Goal: Task Accomplishment & Management: Use online tool/utility

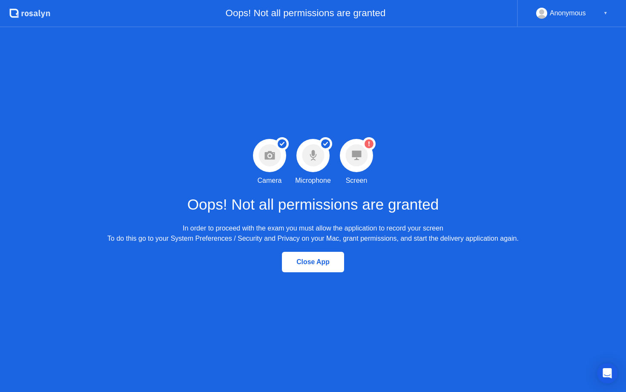
click at [313, 258] on div "Close App" at bounding box center [312, 262] width 57 height 8
click at [315, 261] on div "Close App" at bounding box center [312, 262] width 57 height 8
click at [310, 259] on div "Close App" at bounding box center [312, 262] width 57 height 8
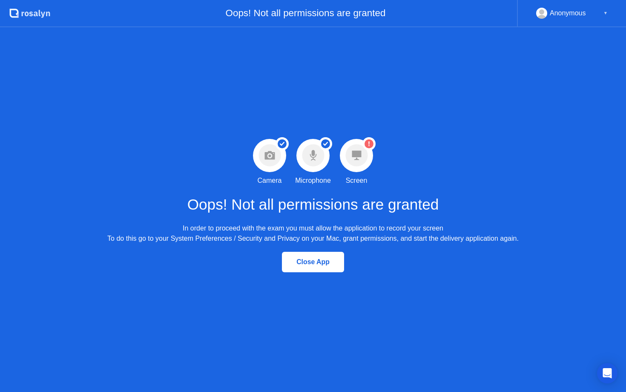
click at [318, 272] on div "Close App" at bounding box center [313, 262] width 626 height 37
click at [318, 272] on button "Close App" at bounding box center [313, 262] width 62 height 20
